Goal: Information Seeking & Learning: Learn about a topic

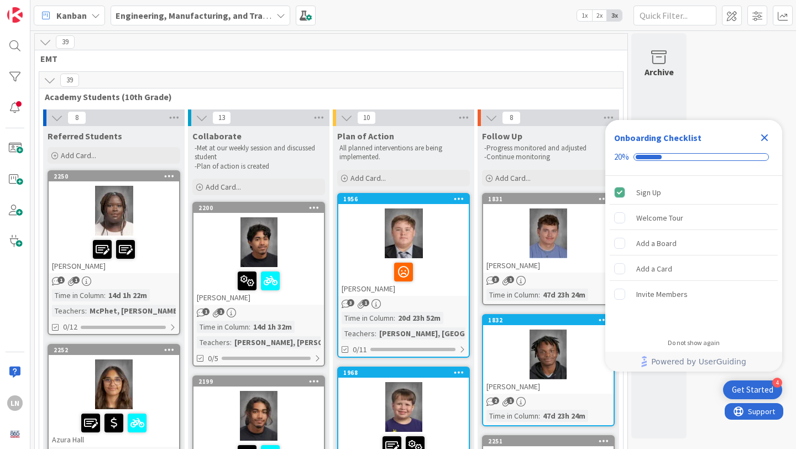
click at [767, 138] on icon "Close Checklist" at bounding box center [764, 137] width 13 height 13
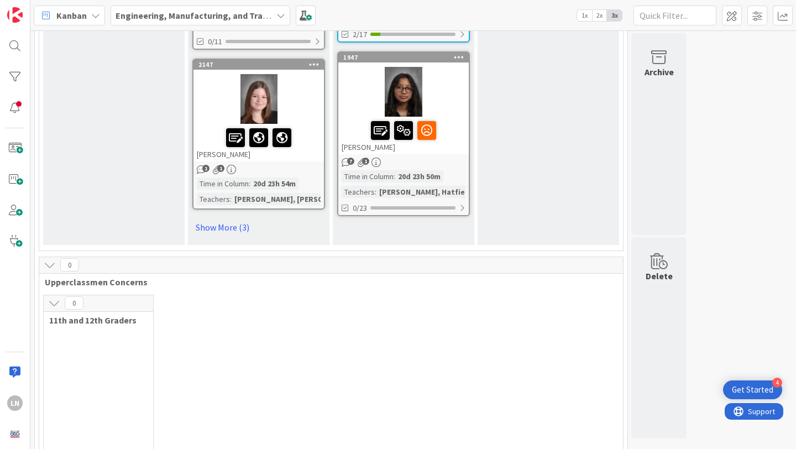
scroll to position [1738, 0]
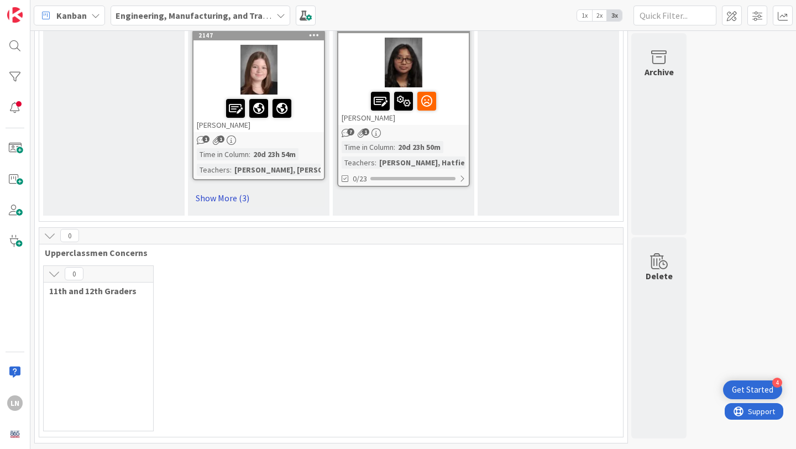
click at [232, 201] on link "Show More (3)" at bounding box center [258, 198] width 133 height 18
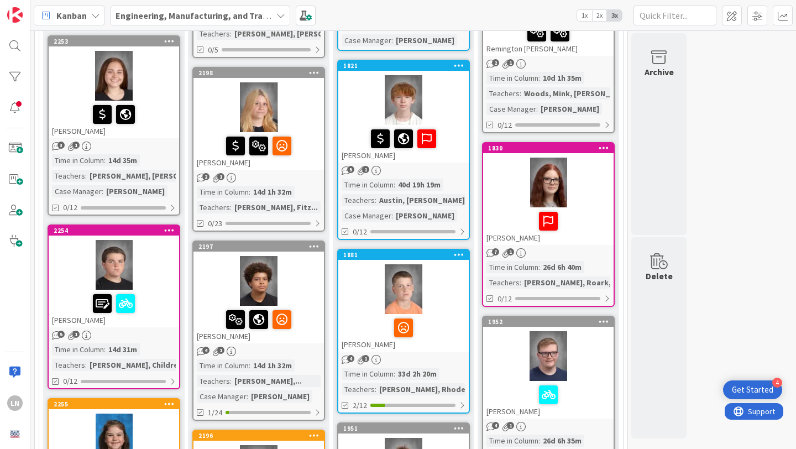
scroll to position [480, 0]
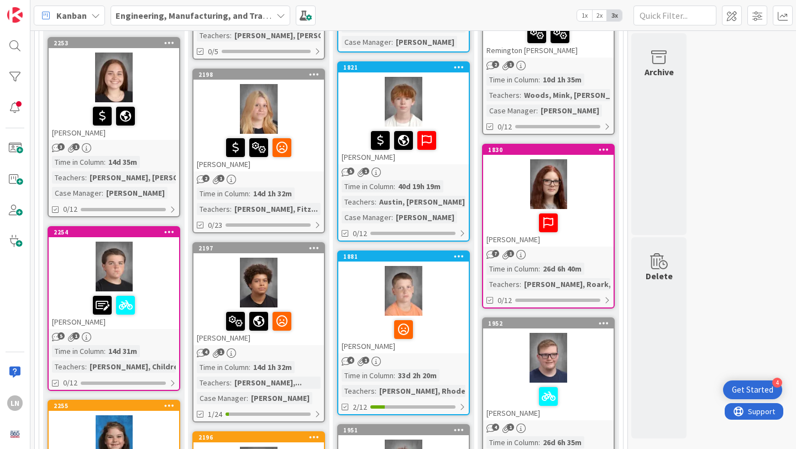
click at [301, 87] on div at bounding box center [258, 109] width 130 height 50
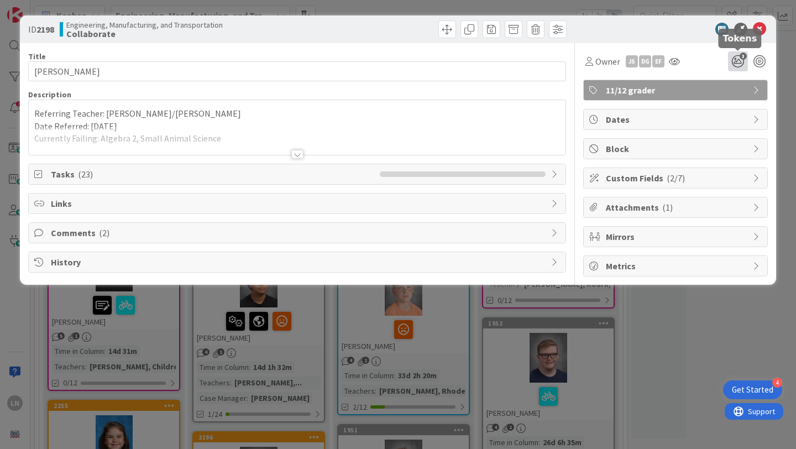
click at [736, 62] on icon "3" at bounding box center [738, 61] width 20 height 20
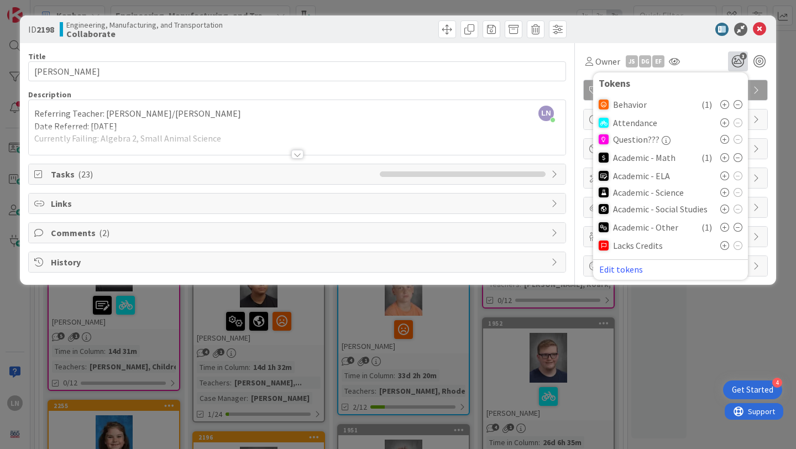
click at [723, 124] on icon at bounding box center [724, 122] width 9 height 9
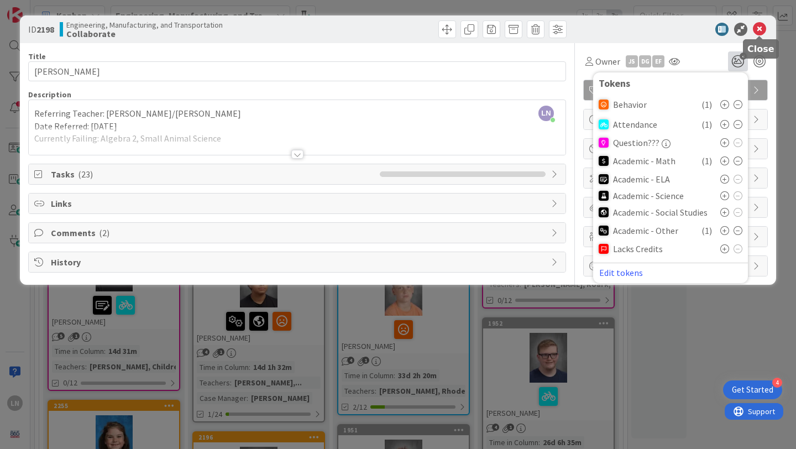
click at [764, 27] on icon at bounding box center [759, 29] width 13 height 13
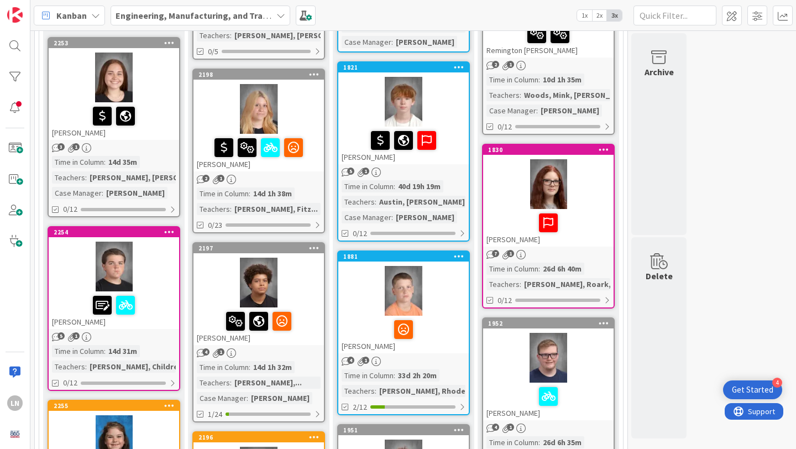
click at [299, 114] on div at bounding box center [258, 109] width 130 height 50
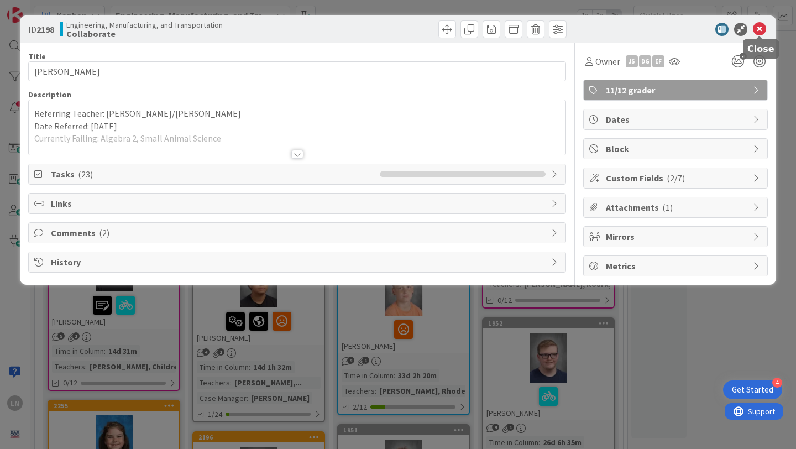
click at [759, 32] on icon at bounding box center [759, 29] width 13 height 13
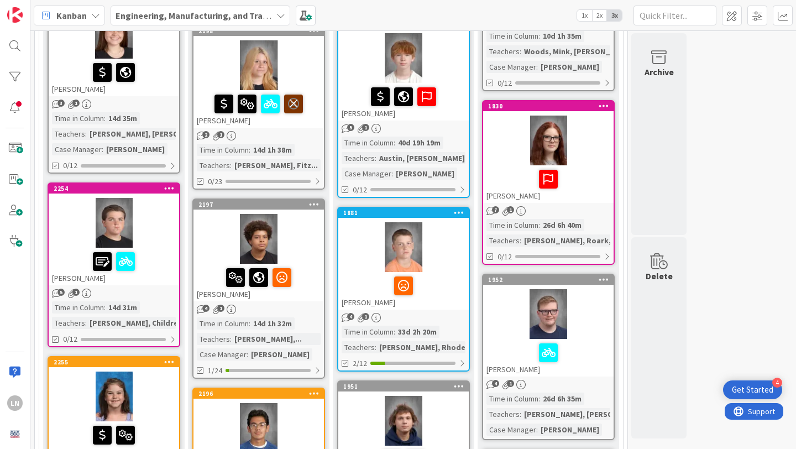
scroll to position [523, 0]
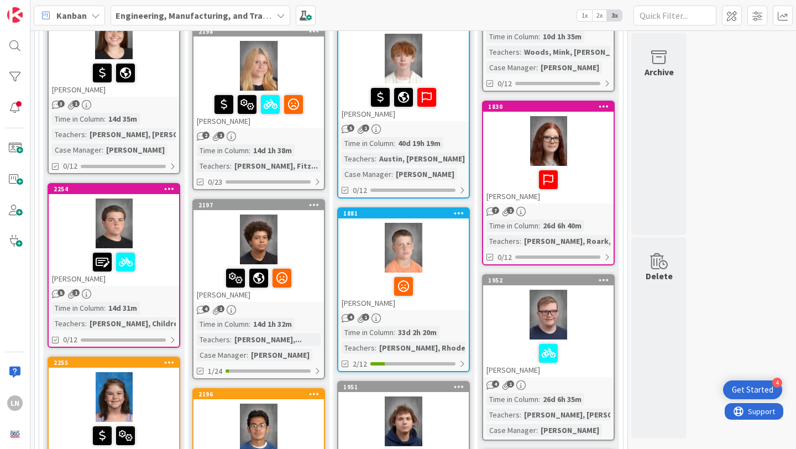
click at [289, 67] on div at bounding box center [258, 66] width 130 height 50
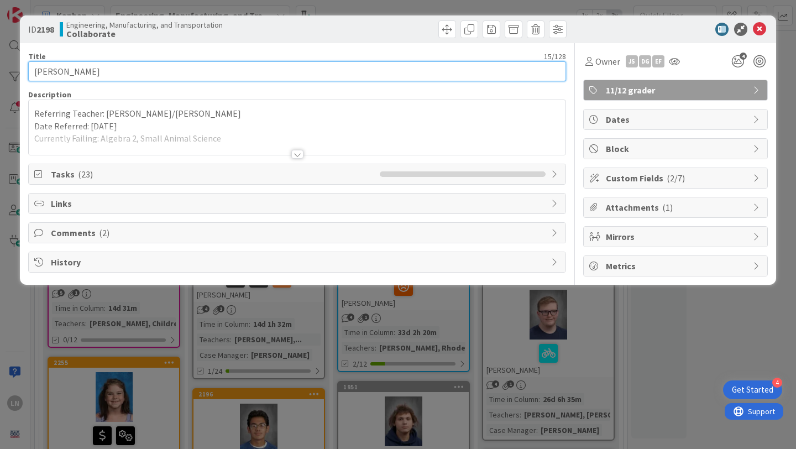
click at [63, 75] on input "[PERSON_NAME]" at bounding box center [297, 71] width 538 height 20
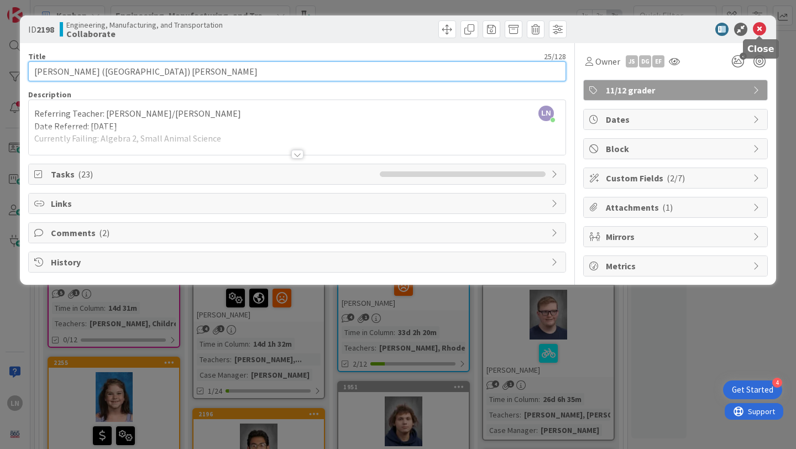
type input "[PERSON_NAME] ([GEOGRAPHIC_DATA]) [PERSON_NAME]"
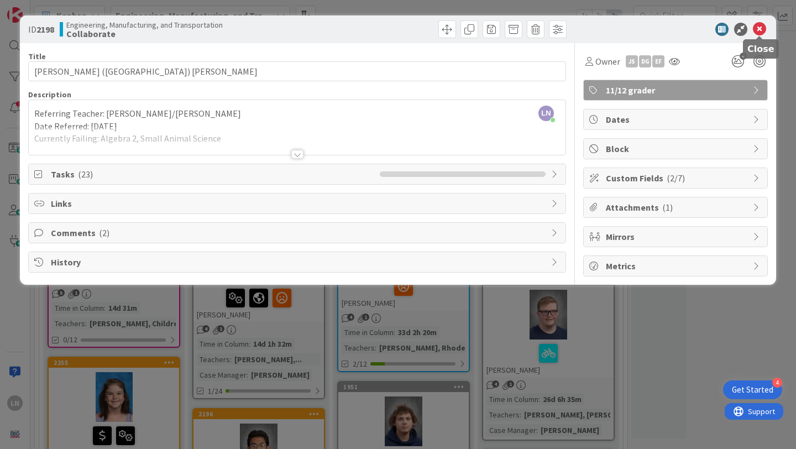
click at [761, 27] on icon at bounding box center [759, 29] width 13 height 13
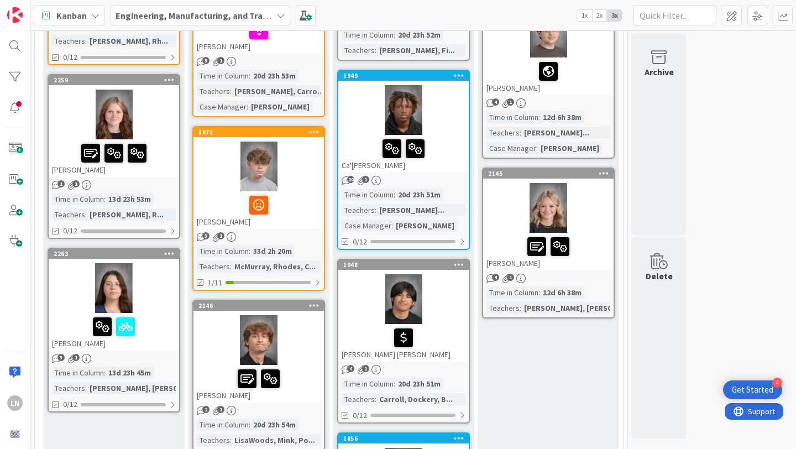
scroll to position [1160, 0]
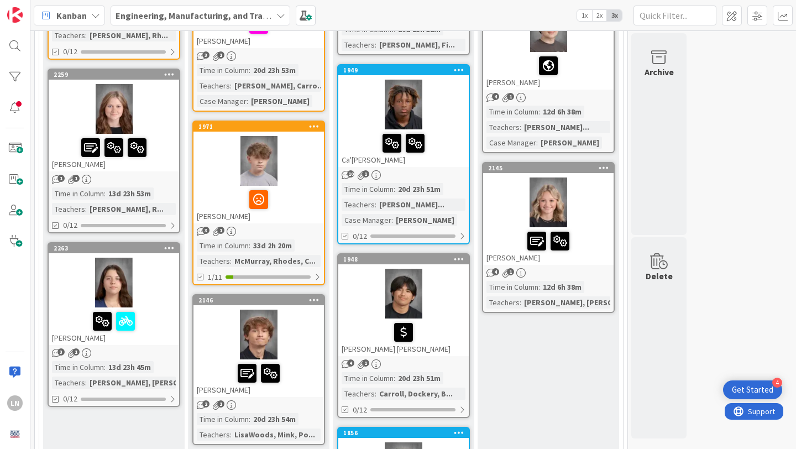
click at [317, 164] on div at bounding box center [258, 161] width 130 height 50
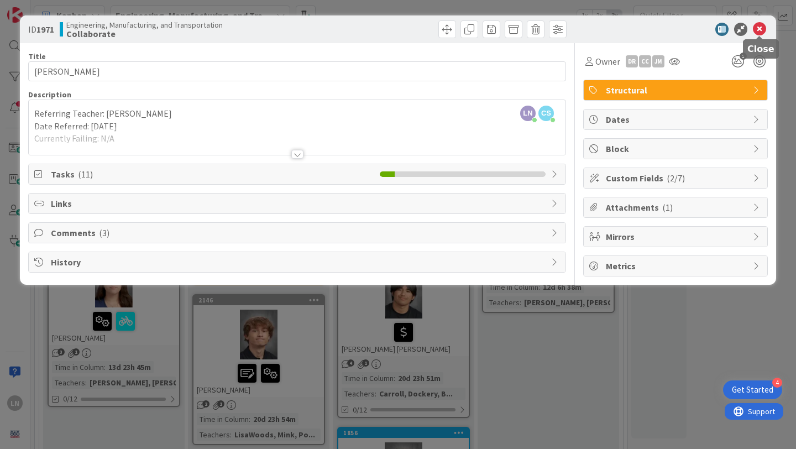
click at [762, 27] on icon at bounding box center [759, 29] width 13 height 13
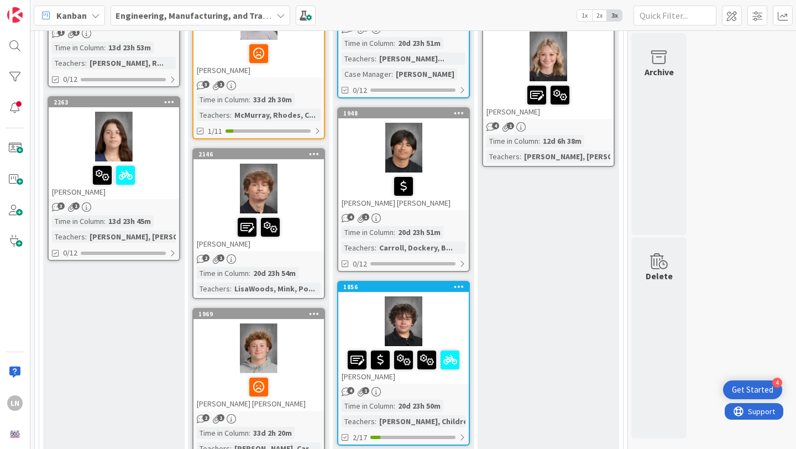
scroll to position [1355, 0]
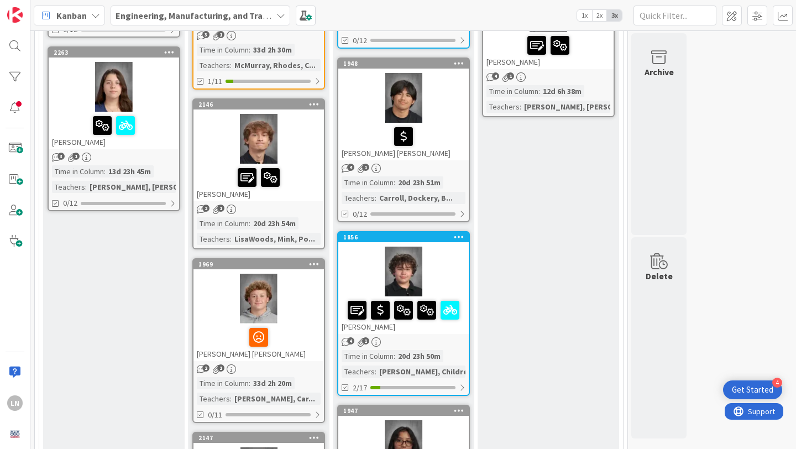
click at [158, 111] on div at bounding box center [114, 87] width 130 height 50
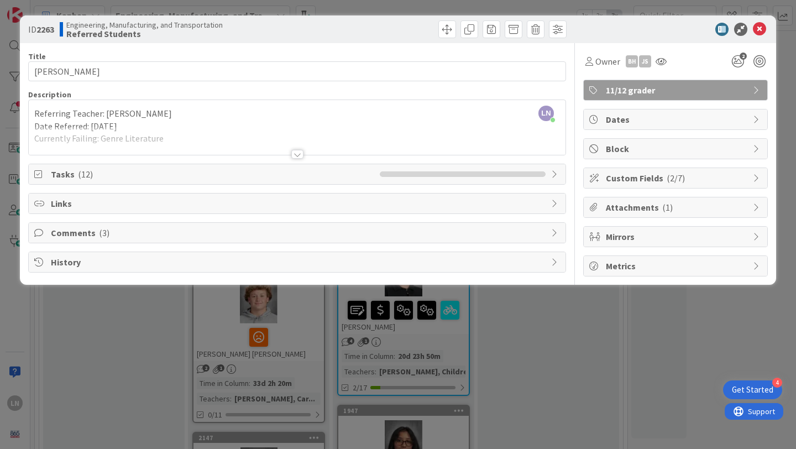
click at [186, 229] on span "Comments ( 3 )" at bounding box center [298, 232] width 495 height 13
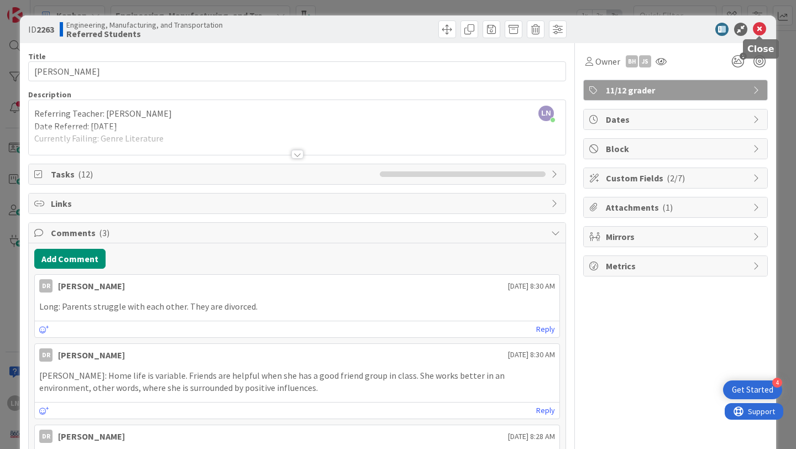
click at [758, 33] on icon at bounding box center [759, 29] width 13 height 13
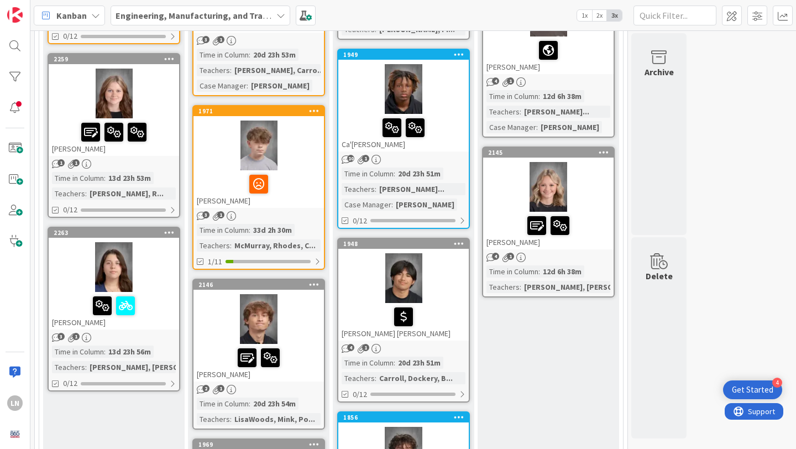
click at [156, 96] on div at bounding box center [114, 94] width 130 height 50
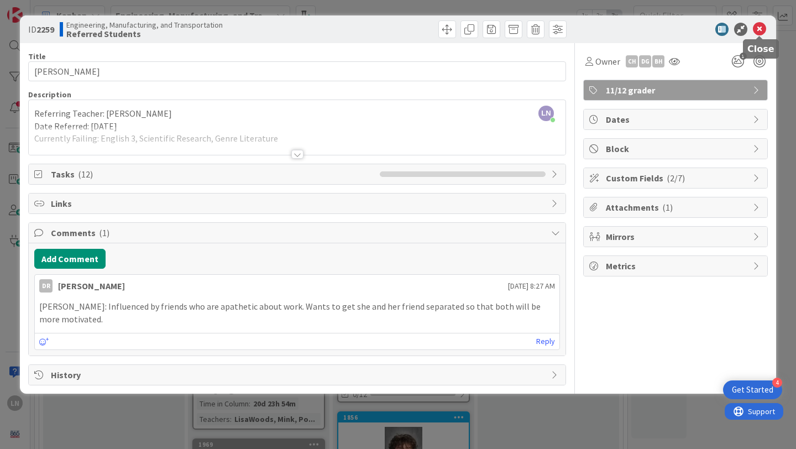
click at [763, 28] on icon at bounding box center [759, 29] width 13 height 13
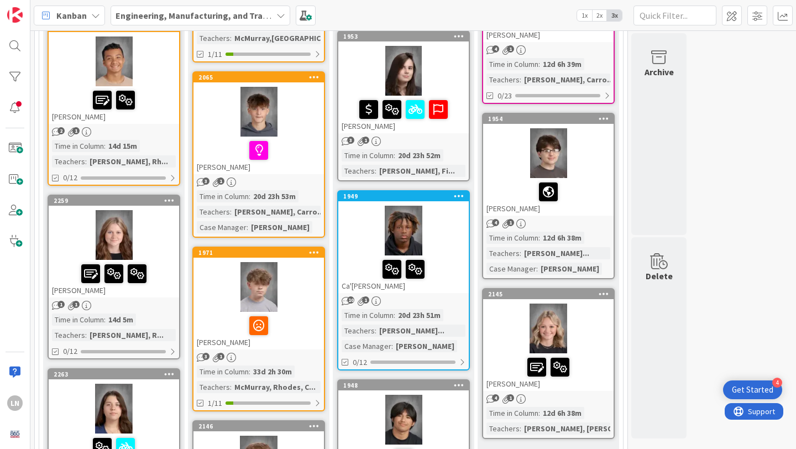
click at [149, 80] on div at bounding box center [114, 61] width 130 height 50
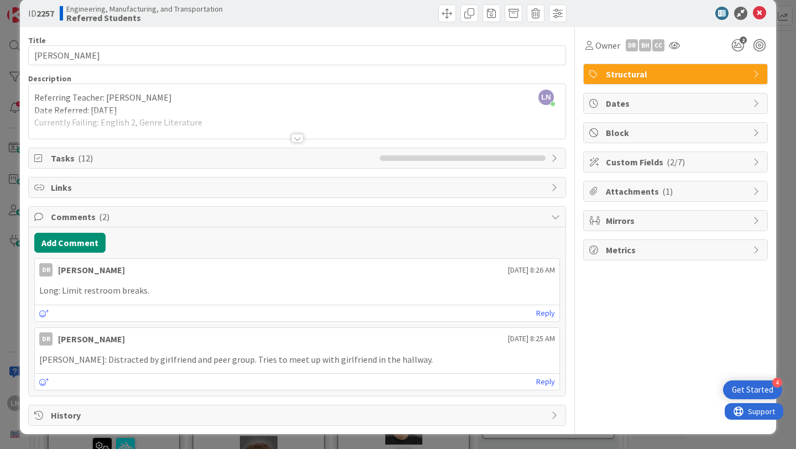
scroll to position [17, 0]
click at [761, 9] on icon at bounding box center [759, 12] width 13 height 13
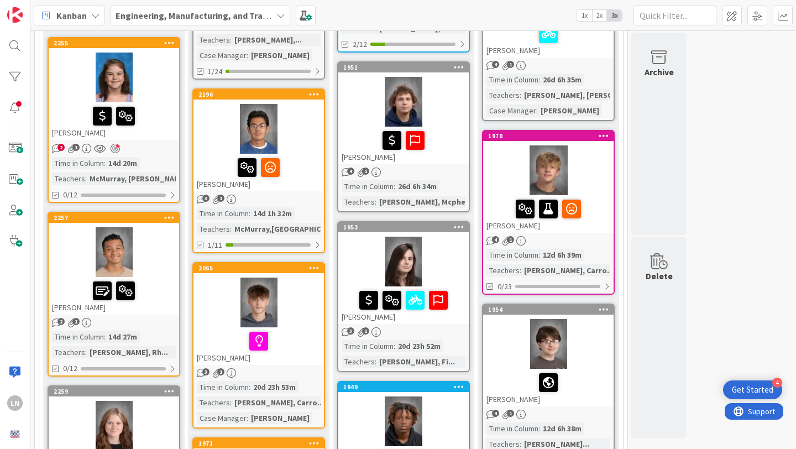
click at [156, 85] on div at bounding box center [114, 78] width 130 height 50
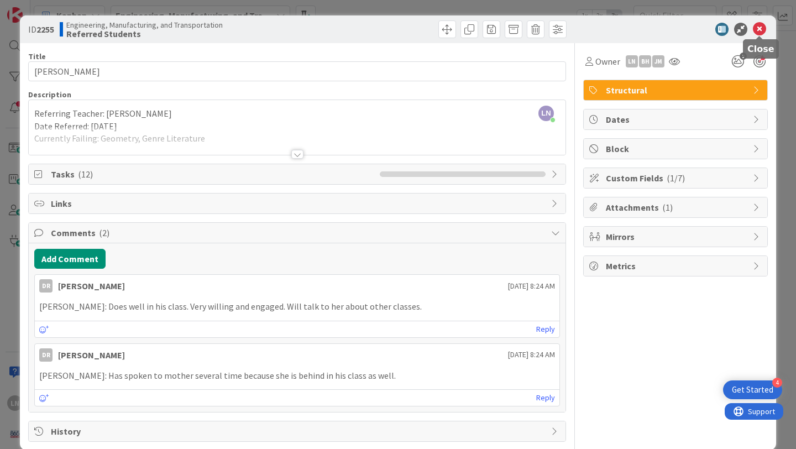
click at [761, 28] on icon at bounding box center [759, 29] width 13 height 13
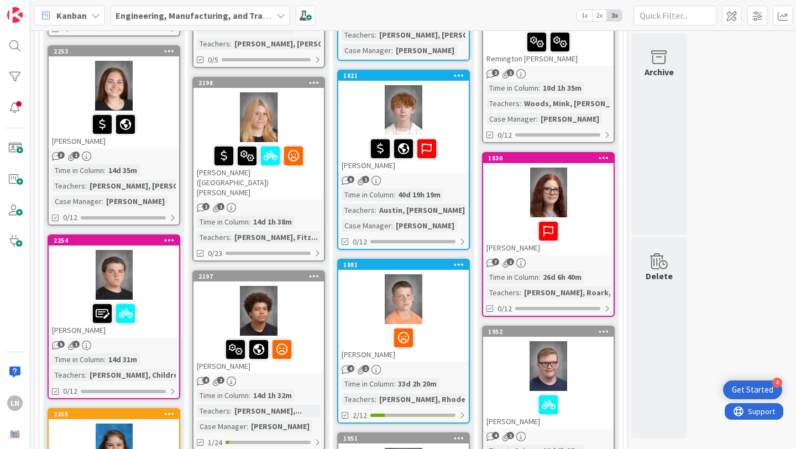
scroll to position [473, 0]
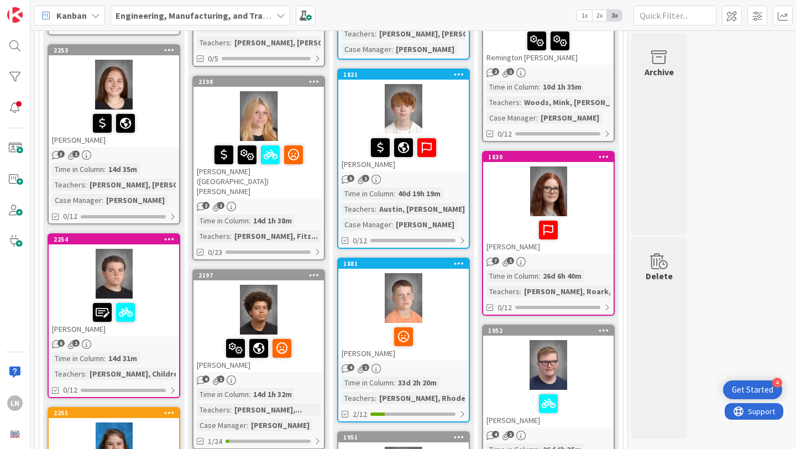
click at [165, 279] on div at bounding box center [114, 274] width 130 height 50
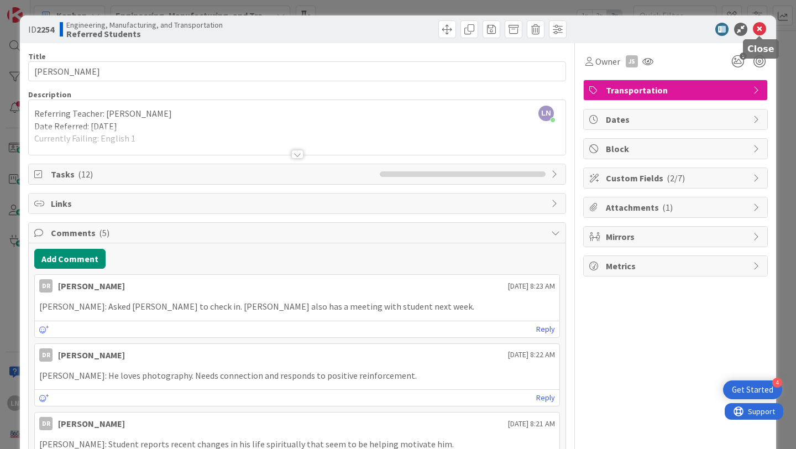
click at [763, 29] on icon at bounding box center [759, 29] width 13 height 13
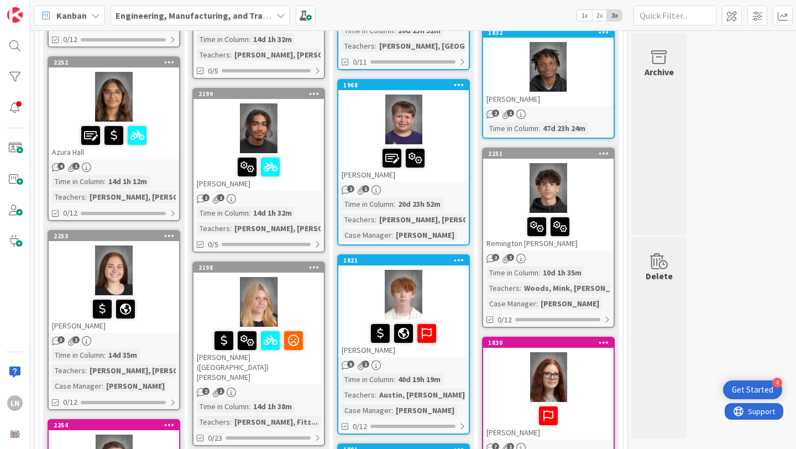
click at [154, 289] on div at bounding box center [114, 270] width 130 height 50
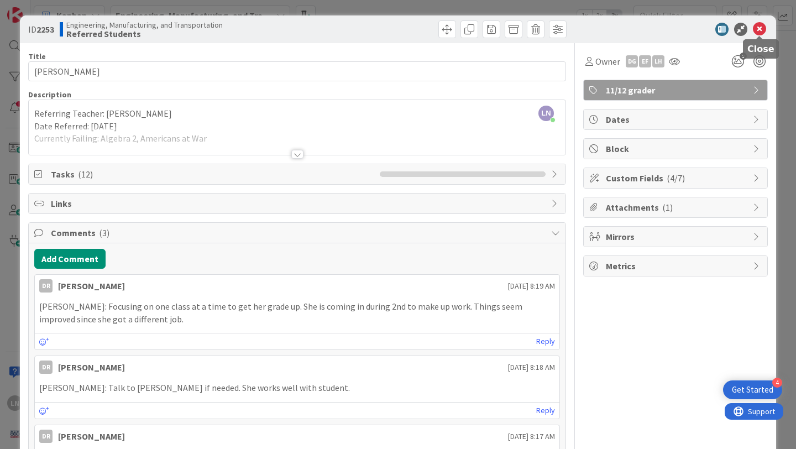
click at [759, 32] on icon at bounding box center [759, 29] width 13 height 13
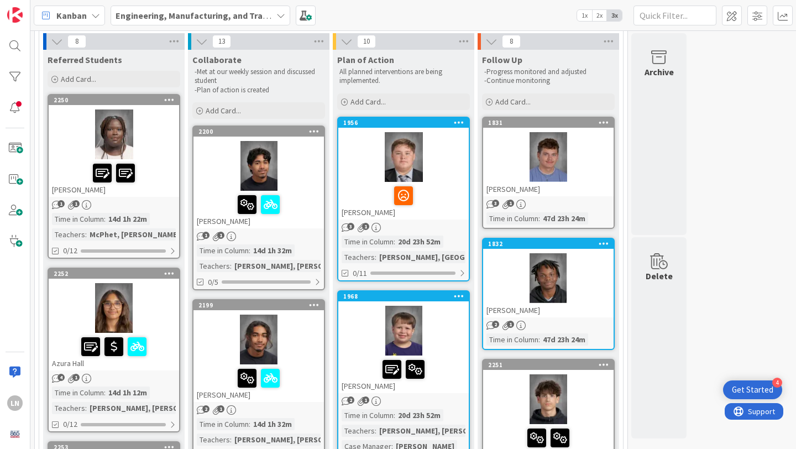
scroll to position [60, 0]
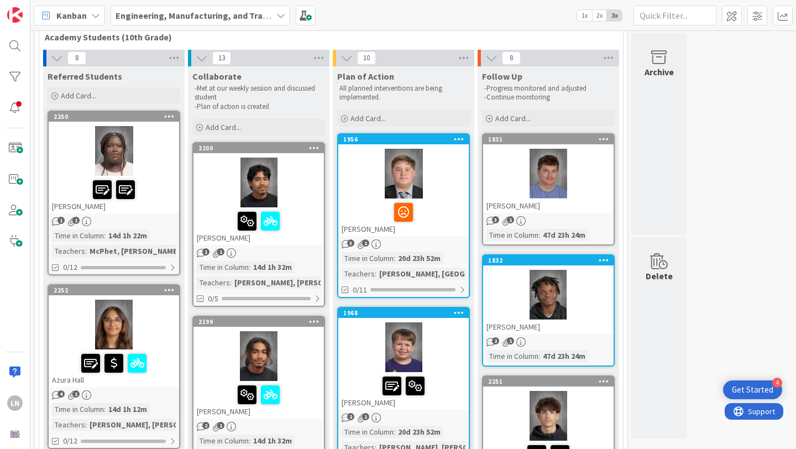
click at [155, 307] on div at bounding box center [114, 325] width 130 height 50
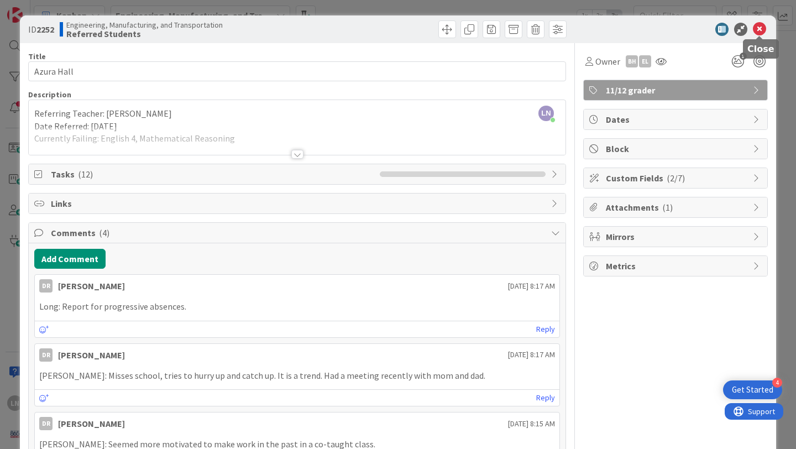
click at [757, 29] on icon at bounding box center [759, 29] width 13 height 13
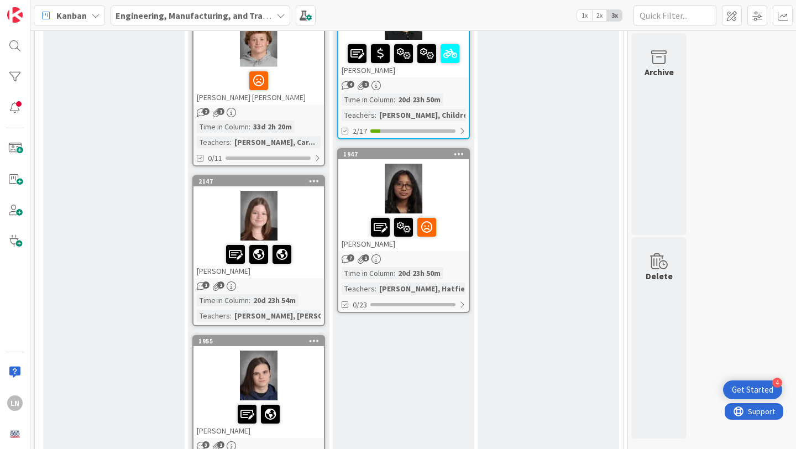
scroll to position [1750, 0]
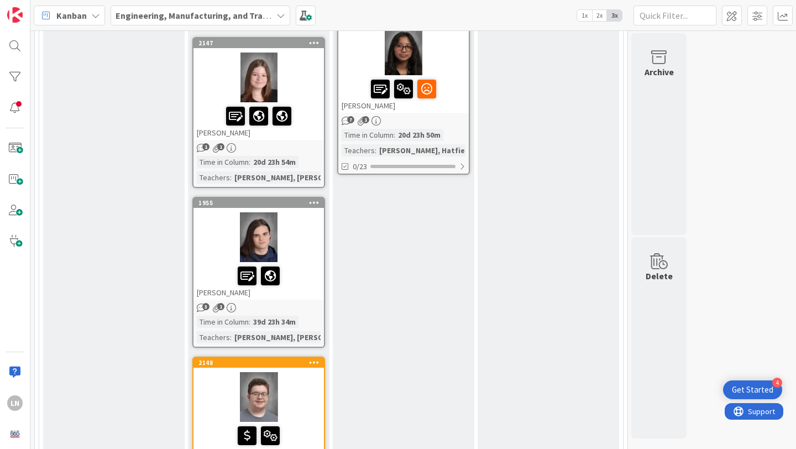
click at [447, 48] on div at bounding box center [403, 50] width 130 height 50
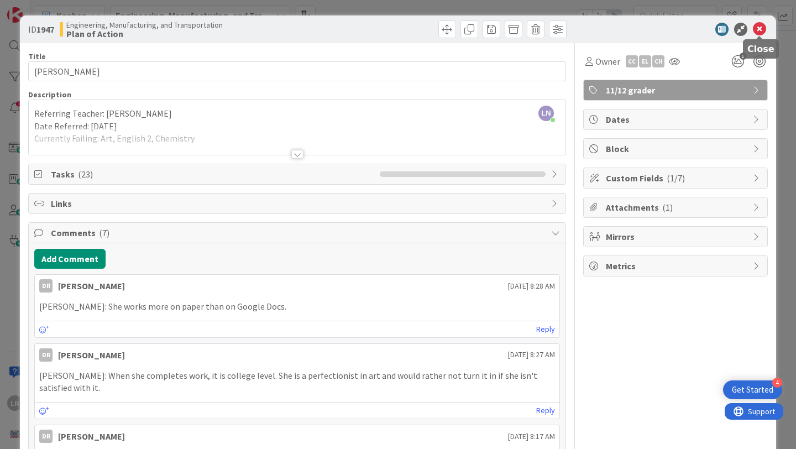
click at [758, 31] on icon at bounding box center [759, 29] width 13 height 13
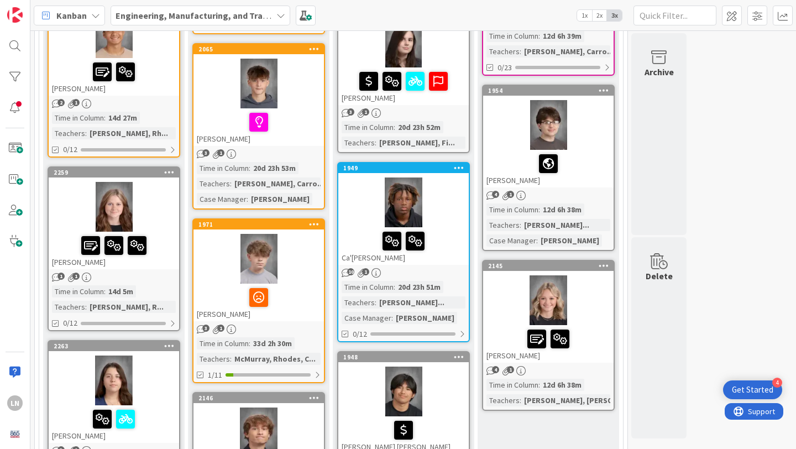
scroll to position [1067, 0]
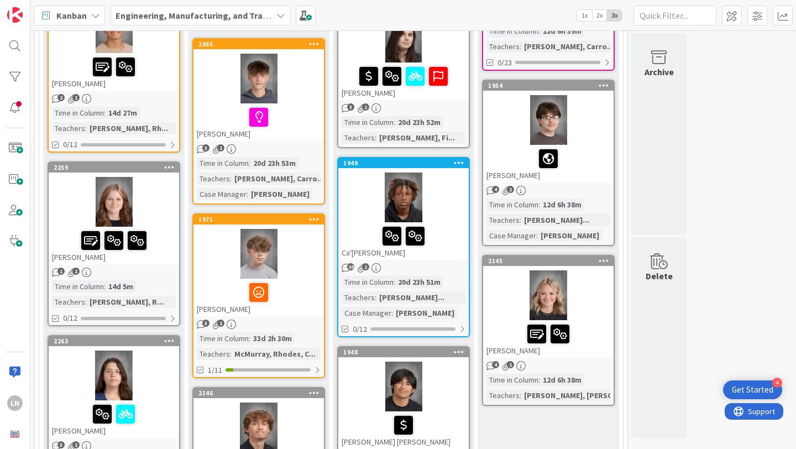
click at [458, 207] on div at bounding box center [403, 197] width 130 height 50
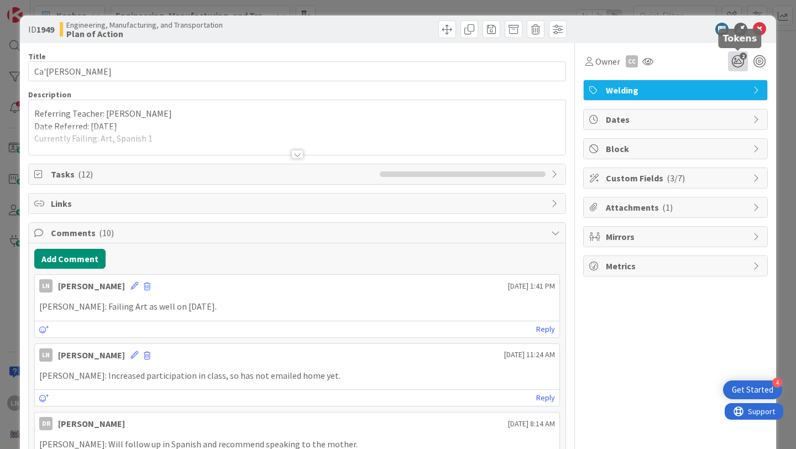
click at [740, 61] on icon "2" at bounding box center [738, 61] width 20 height 20
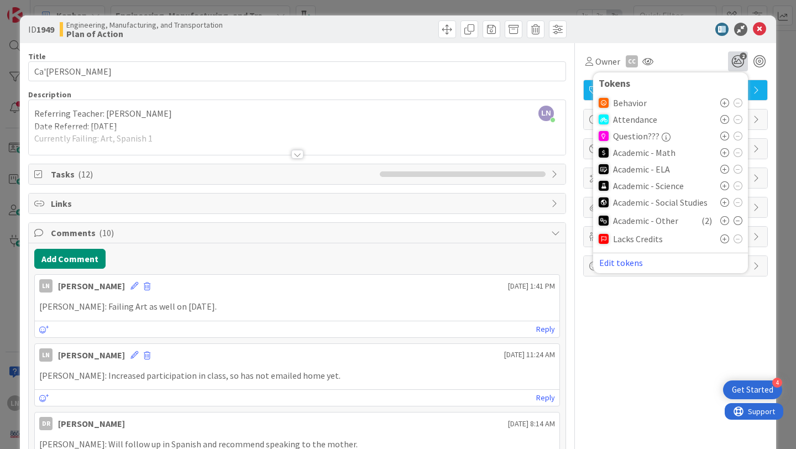
click at [722, 102] on icon at bounding box center [724, 102] width 9 height 9
click at [762, 27] on icon at bounding box center [759, 29] width 13 height 13
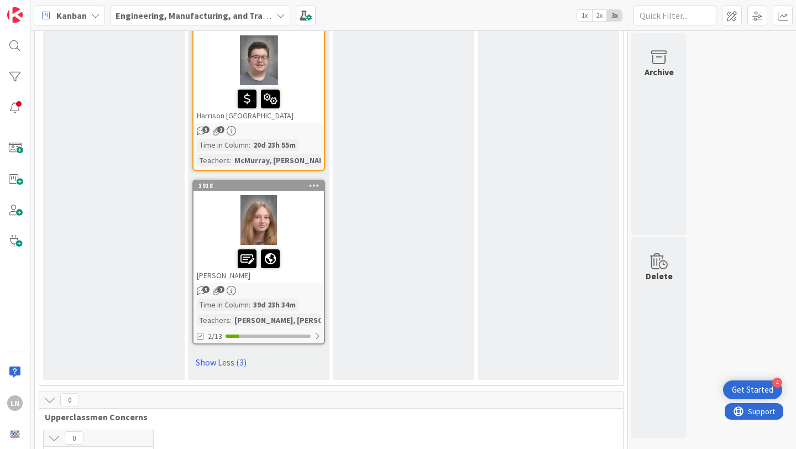
scroll to position [2231, 0]
